Goal: Check status: Check status

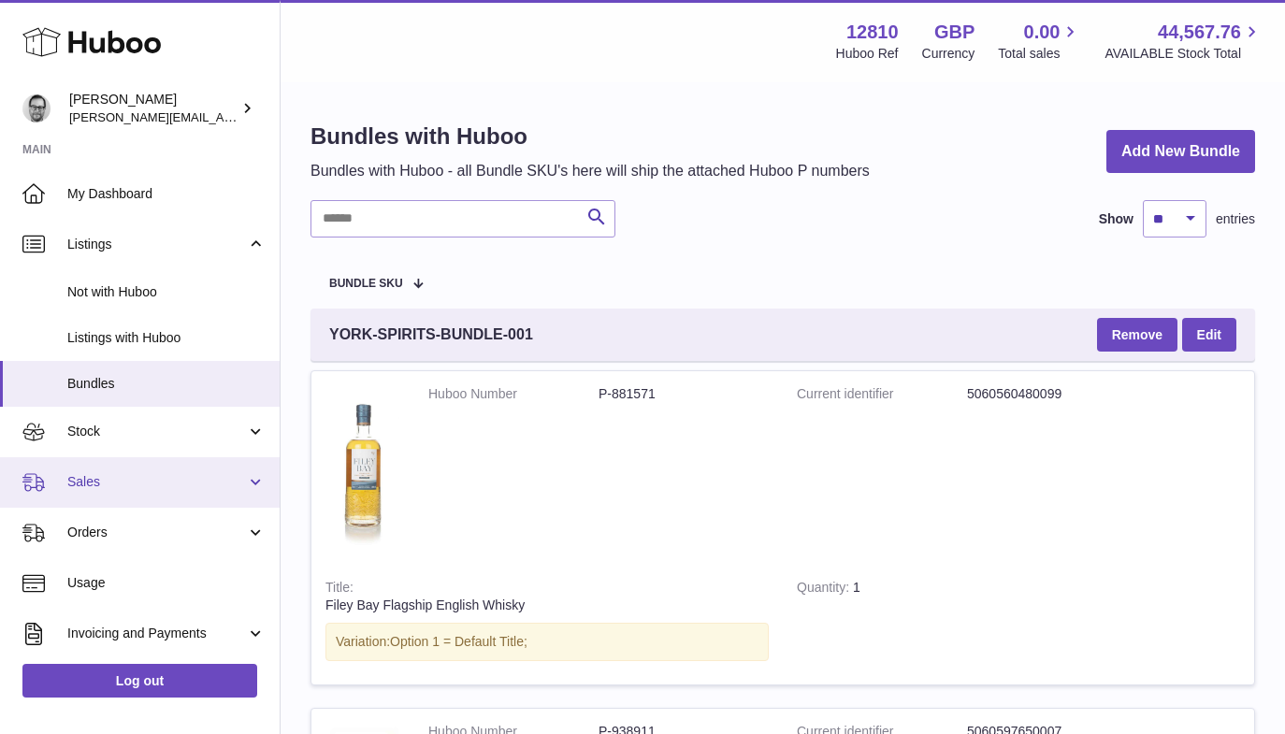
click at [99, 477] on span "Sales" at bounding box center [156, 482] width 179 height 18
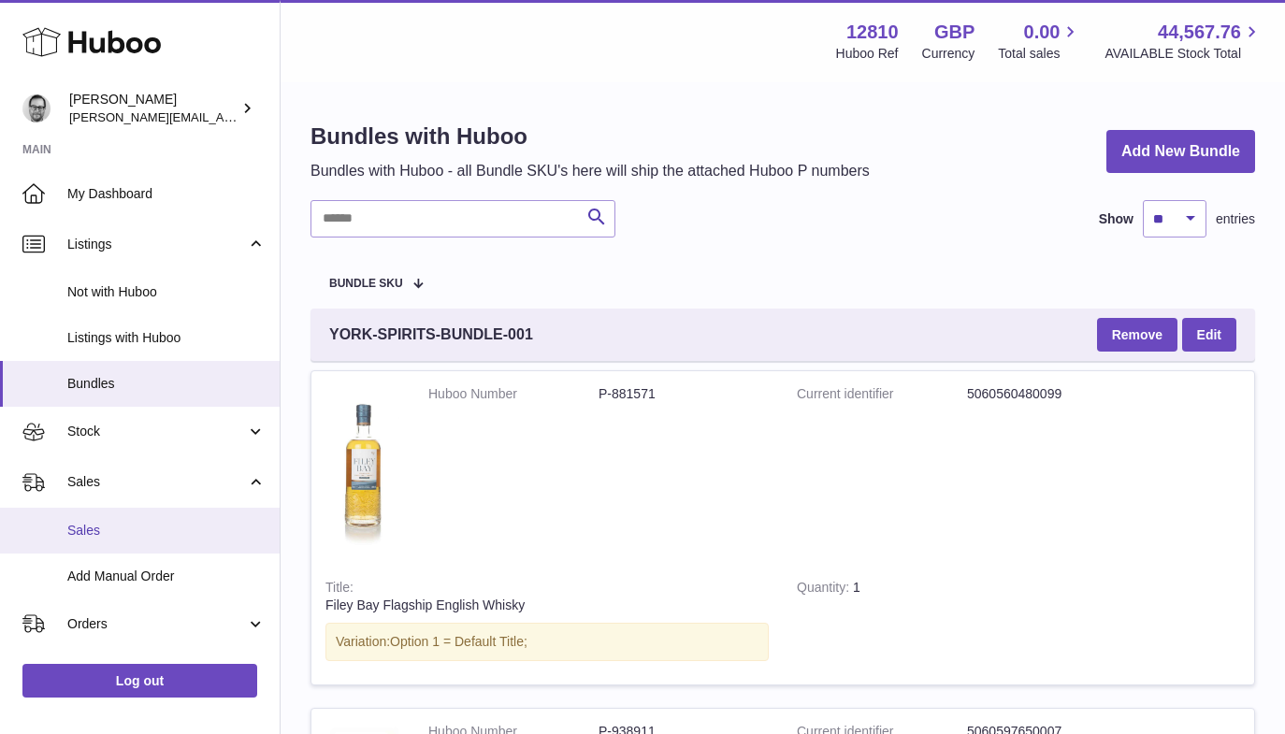
click at [112, 532] on span "Sales" at bounding box center [166, 531] width 198 height 18
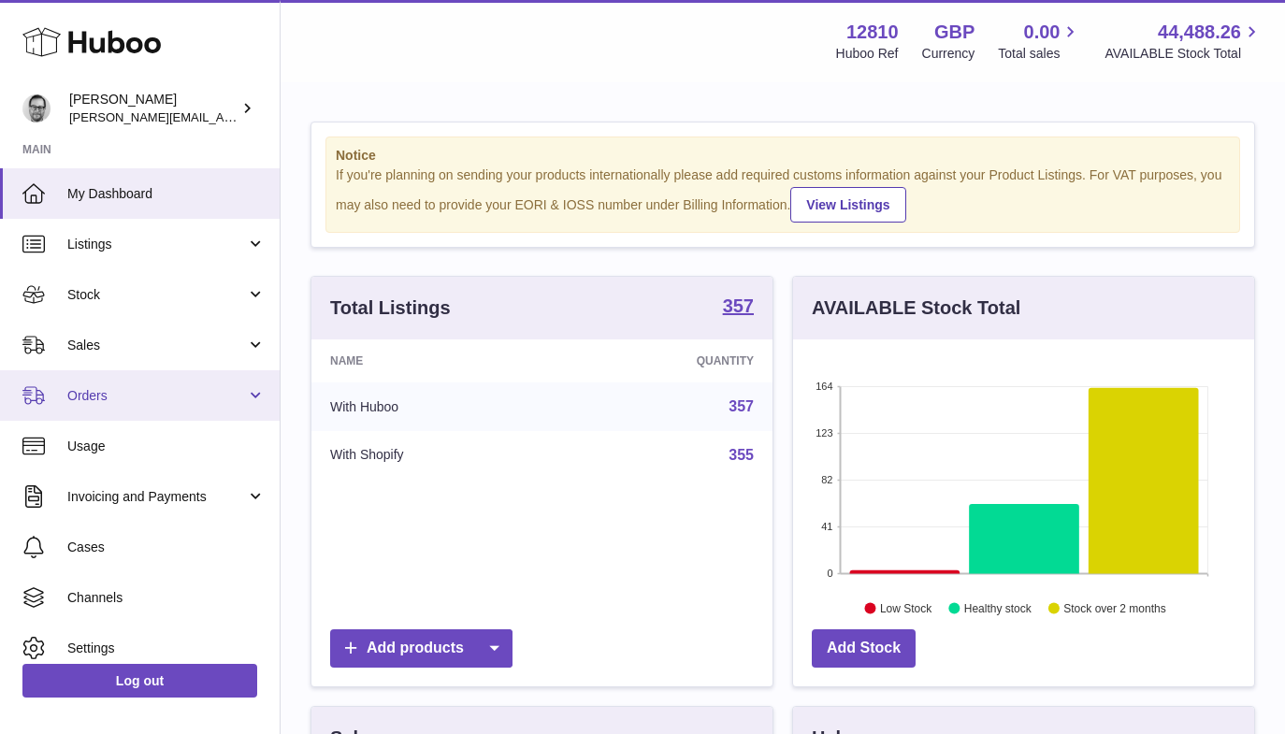
scroll to position [292, 461]
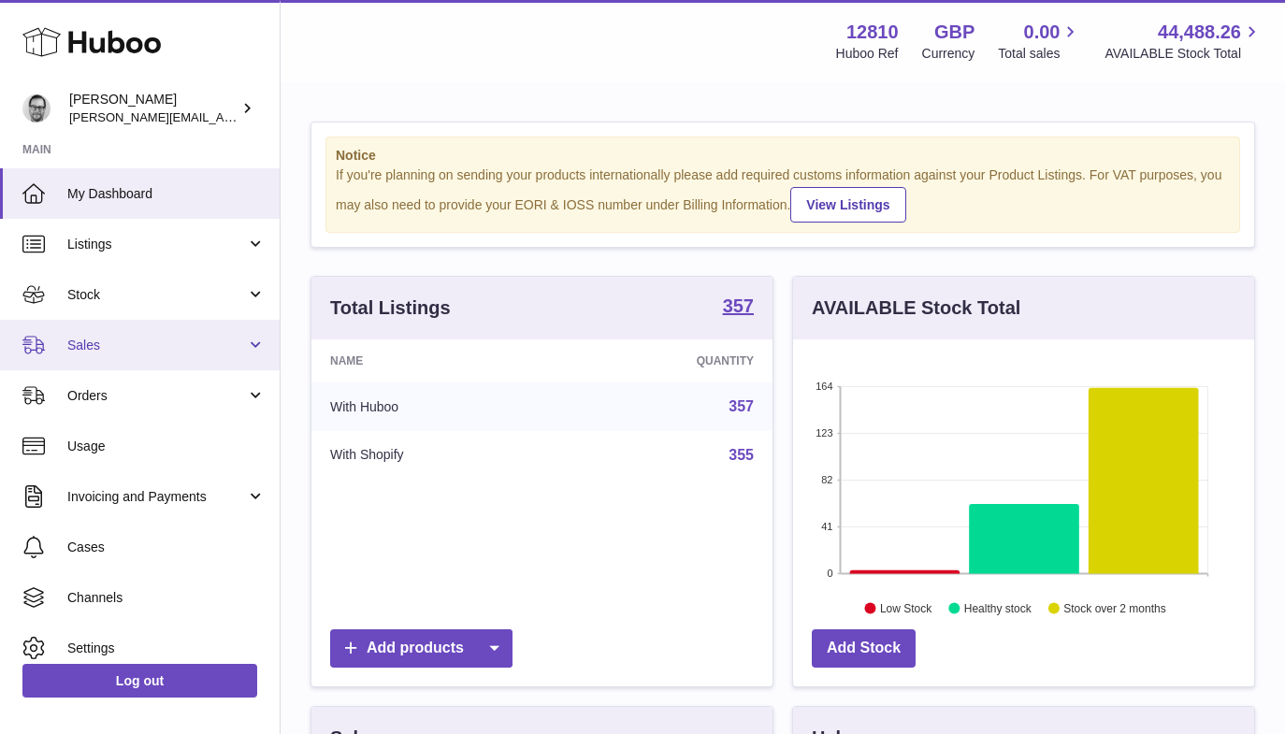
click at [102, 348] on span "Sales" at bounding box center [156, 346] width 179 height 18
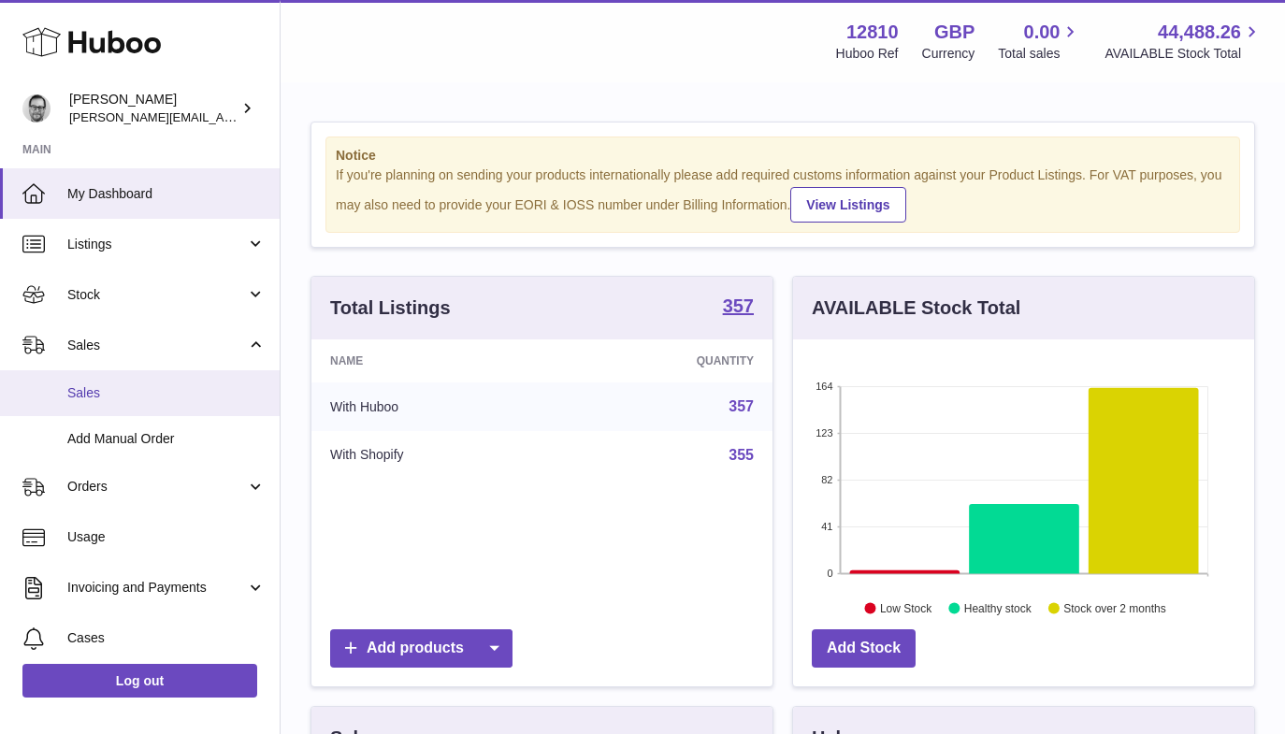
click at [109, 392] on span "Sales" at bounding box center [166, 393] width 198 height 18
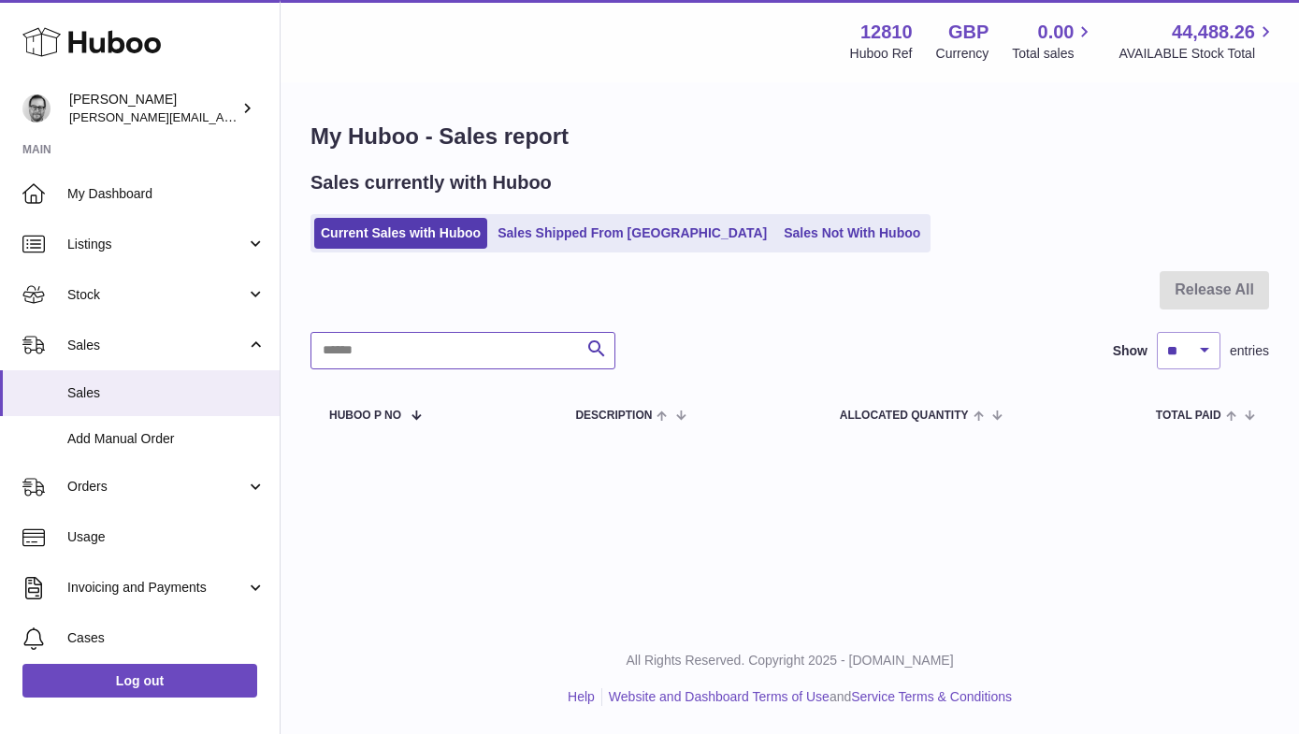
click at [376, 340] on input "text" at bounding box center [463, 350] width 305 height 37
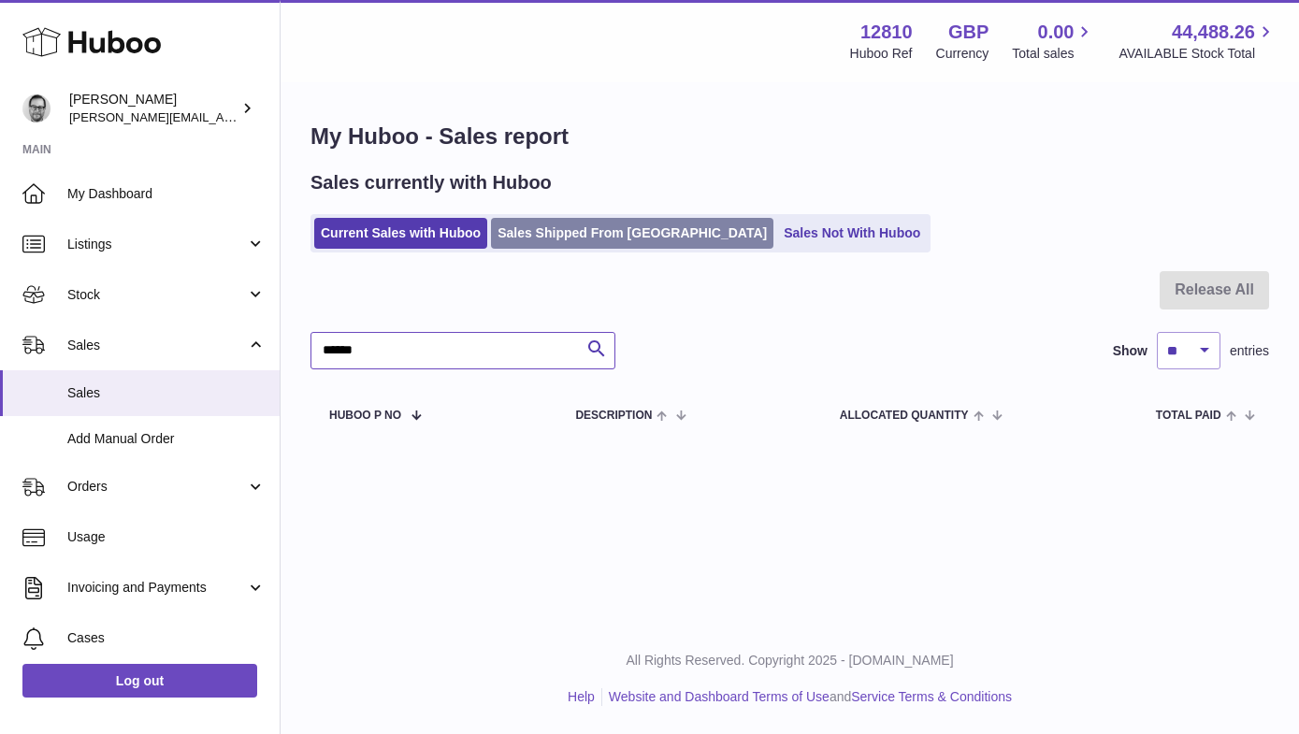
type input "******"
click at [564, 236] on link "Sales Shipped From Huboo" at bounding box center [632, 233] width 282 height 31
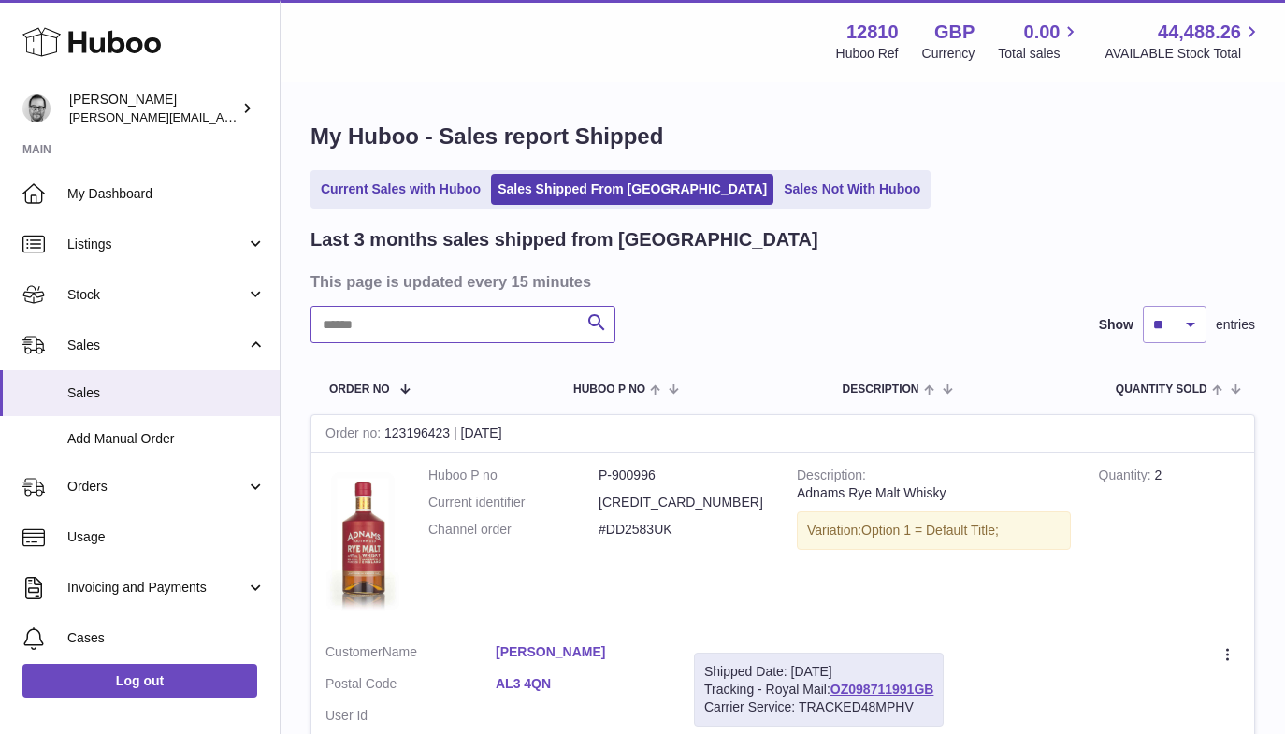
click at [360, 325] on input "text" at bounding box center [463, 324] width 305 height 37
type input "******"
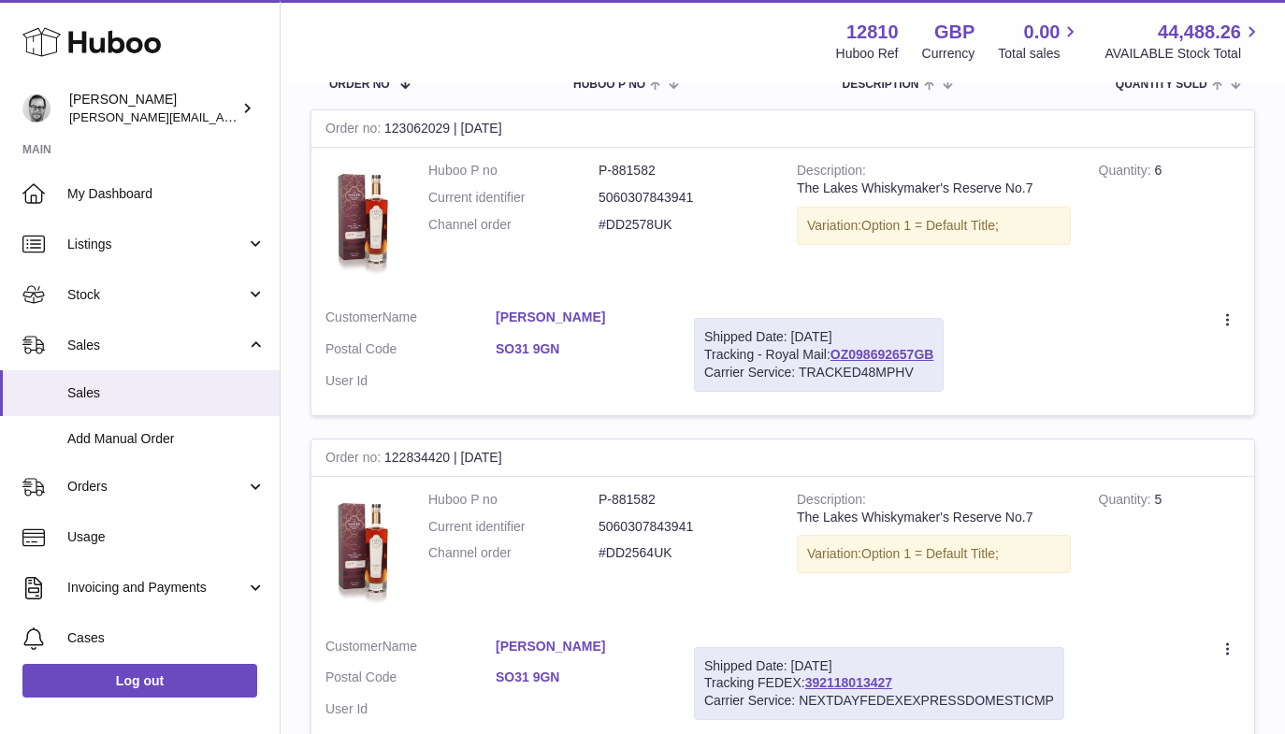
scroll to position [312, 0]
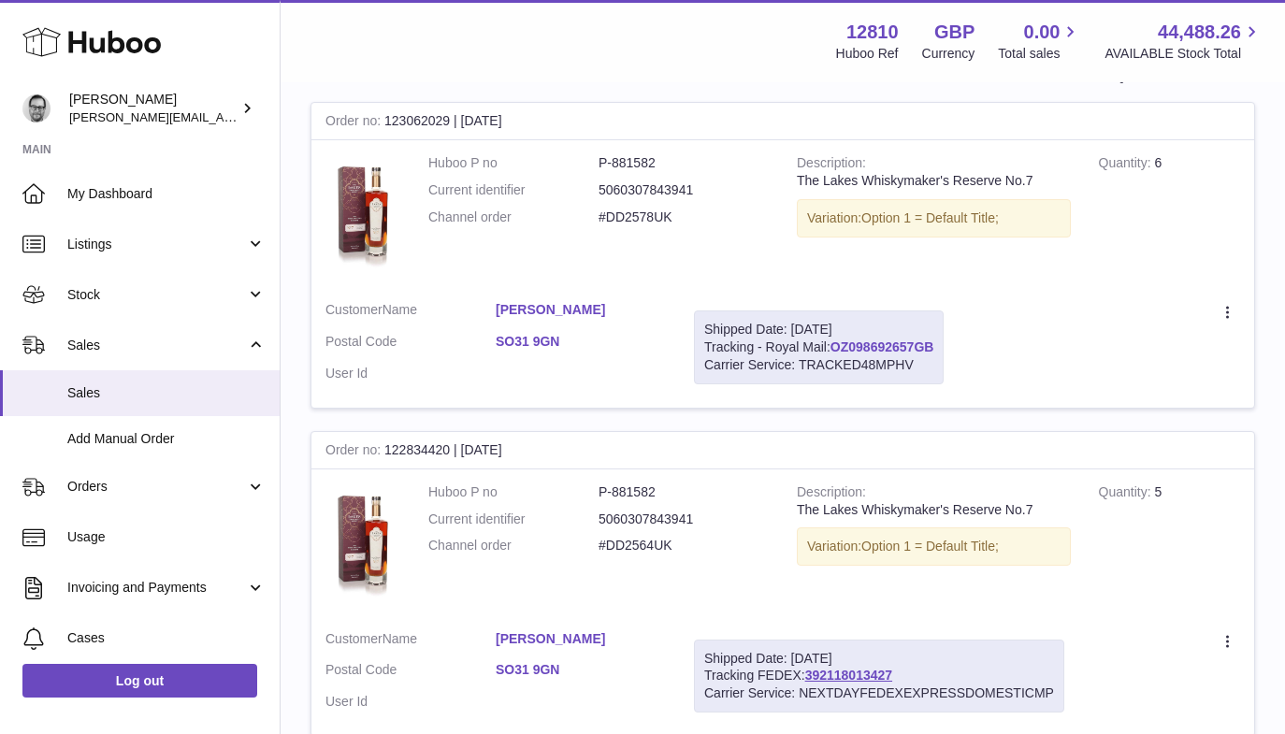
click at [903, 347] on link "OZ098692657GB" at bounding box center [883, 347] width 104 height 15
drag, startPoint x: 573, startPoint y: 336, endPoint x: 274, endPoint y: 2, distance: 448.4
